Goal: Task Accomplishment & Management: Manage account settings

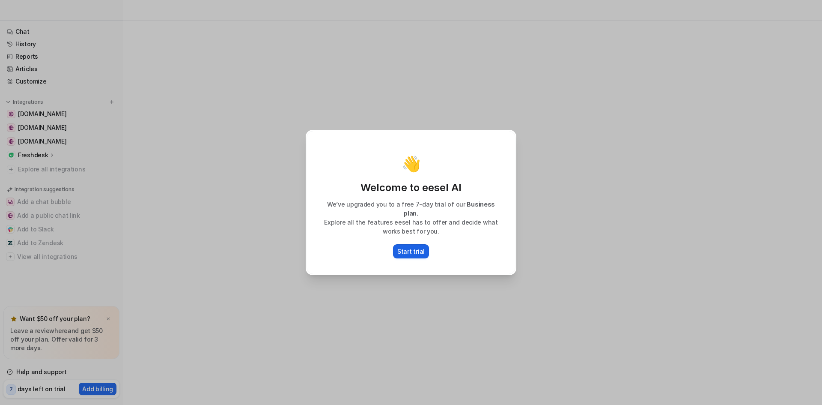
click at [411, 247] on p "Start trial" at bounding box center [410, 251] width 27 height 9
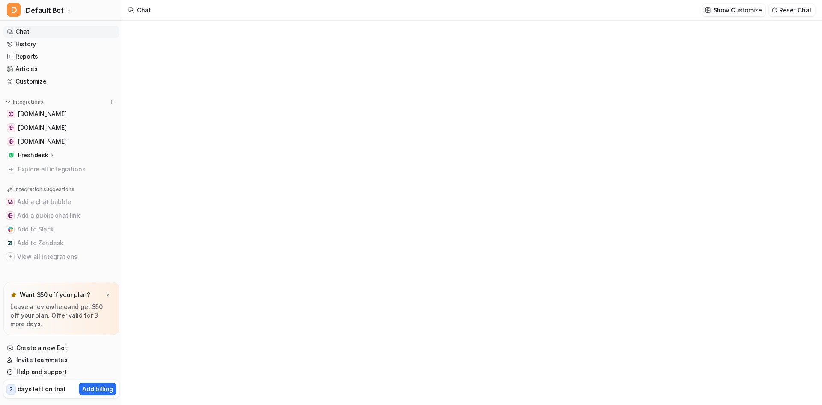
type textarea "**********"
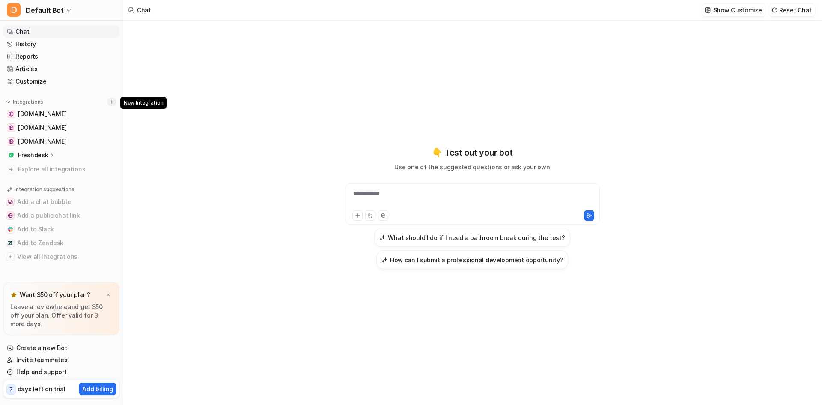
click at [113, 102] on img at bounding box center [112, 102] width 6 height 6
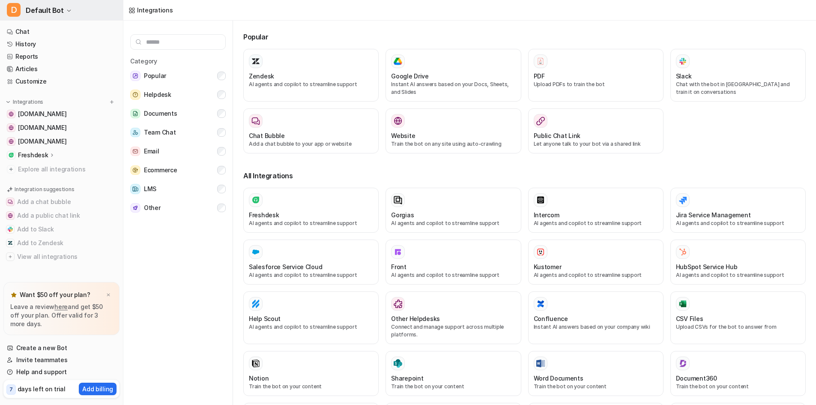
click at [60, 12] on span "Default Bot" at bounding box center [45, 10] width 38 height 12
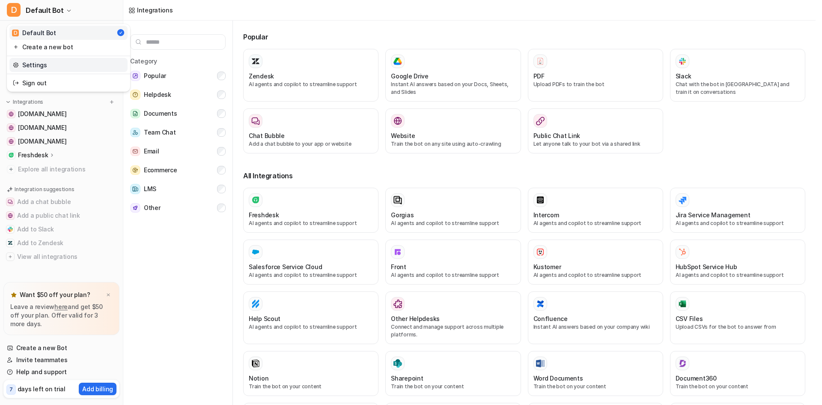
click at [45, 63] on link "Settings" at bounding box center [68, 65] width 118 height 14
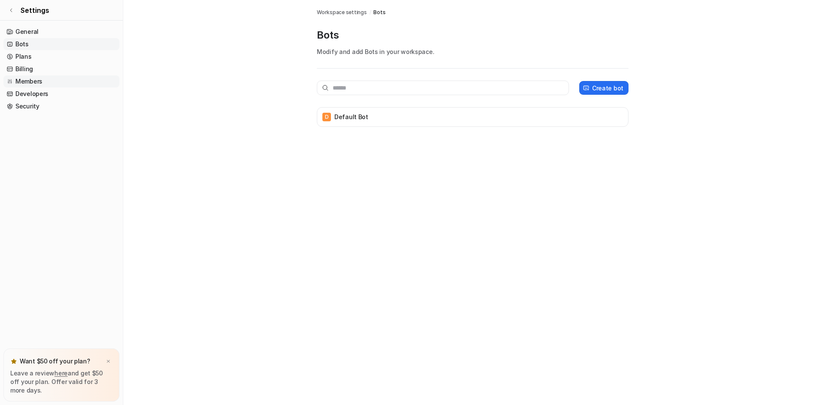
click at [37, 80] on link "Members" at bounding box center [61, 81] width 116 height 12
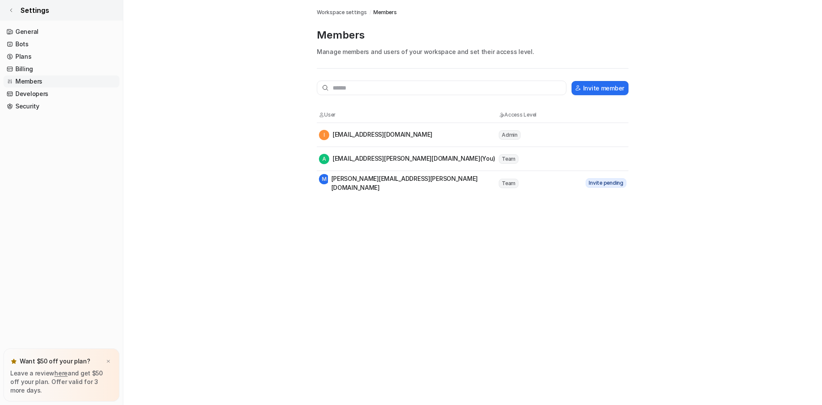
click at [12, 8] on icon at bounding box center [11, 10] width 5 height 5
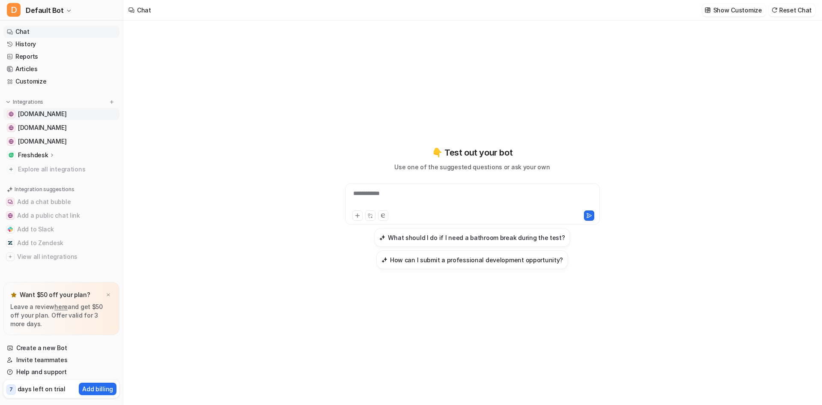
click at [45, 116] on span "[DOMAIN_NAME]" at bounding box center [42, 114] width 48 height 9
